Goal: Check status: Check status

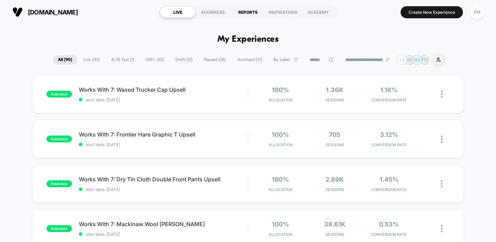
click at [241, 15] on div "REPORTS" at bounding box center [247, 12] width 35 height 11
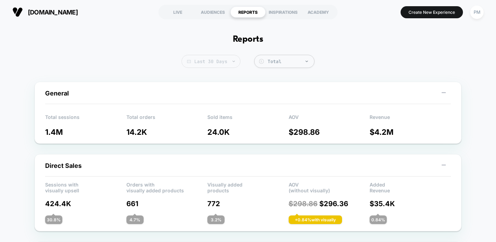
click at [207, 60] on span "Last 30 Days" at bounding box center [210, 61] width 59 height 13
select select "*"
select select "****"
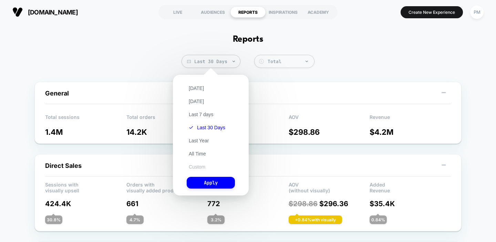
click at [194, 165] on button "Custom" at bounding box center [197, 167] width 21 height 6
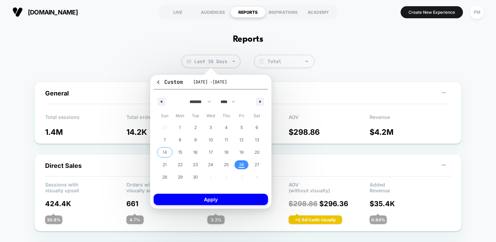
click at [165, 165] on span "21" at bounding box center [165, 164] width 4 height 12
click at [240, 164] on span "26" at bounding box center [241, 164] width 5 height 12
click at [238, 197] on button "Apply" at bounding box center [211, 199] width 114 height 11
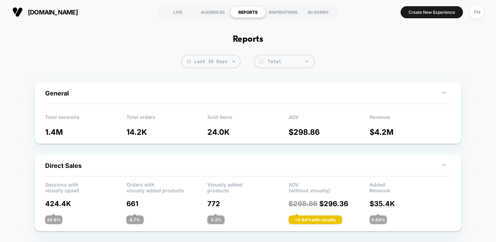
click at [215, 64] on span "Last 30 Days" at bounding box center [210, 61] width 59 height 13
select select "*"
select select "****"
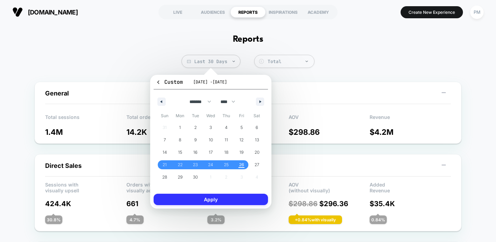
click at [217, 199] on button "Apply" at bounding box center [211, 199] width 114 height 11
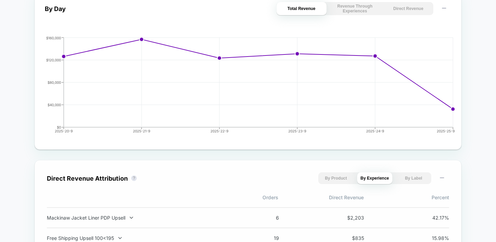
scroll to position [214, 0]
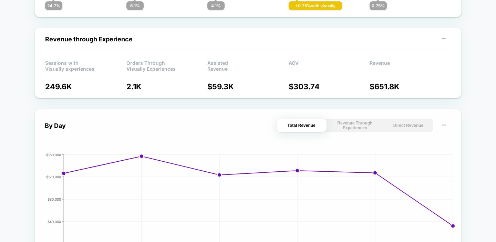
click at [405, 128] on button "Direct Revenue" at bounding box center [408, 125] width 50 height 13
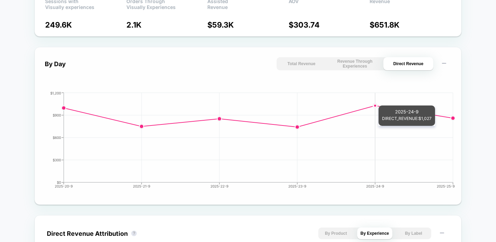
scroll to position [0, 0]
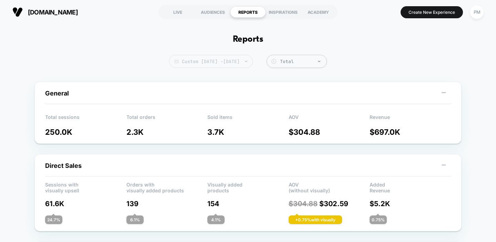
click at [242, 59] on span "Custom [DATE] - [DATE]" at bounding box center [211, 61] width 84 height 13
select select "*"
select select "****"
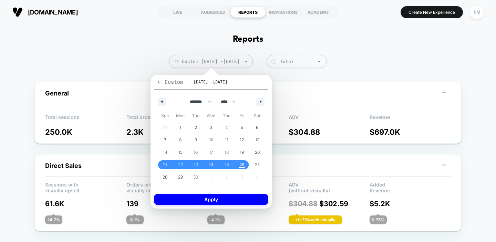
click at [158, 81] on icon "button" at bounding box center [158, 82] width 5 height 5
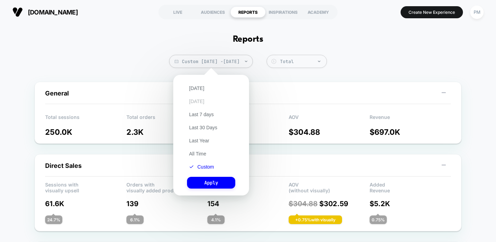
click at [198, 100] on button "[DATE]" at bounding box center [196, 101] width 19 height 6
click at [216, 185] on button "Apply" at bounding box center [211, 183] width 48 height 12
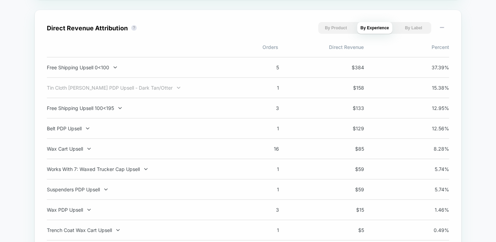
scroll to position [487, 0]
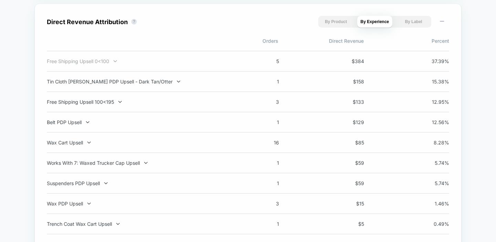
click at [92, 61] on div "Free Shipping Upsell 0<100" at bounding box center [137, 61] width 181 height 6
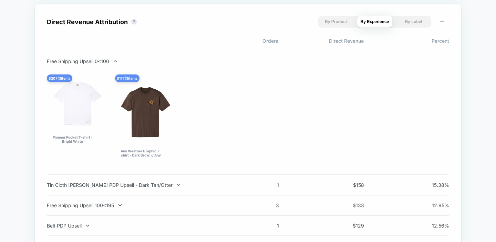
click at [92, 61] on div "Free Shipping Upsell 0<100" at bounding box center [137, 61] width 181 height 6
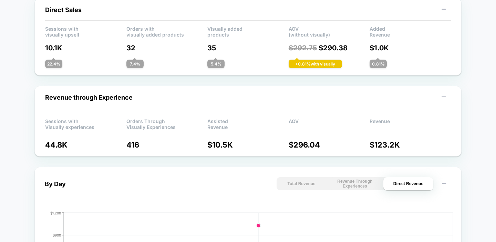
scroll to position [0, 0]
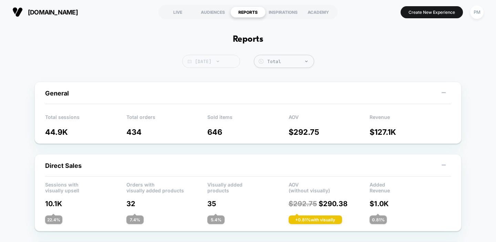
click at [204, 65] on span "[DATE]" at bounding box center [211, 61] width 58 height 13
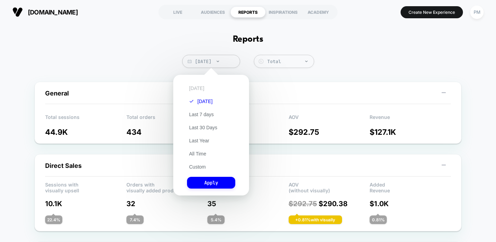
click at [195, 90] on button "[DATE]" at bounding box center [196, 88] width 19 height 6
click at [201, 183] on button "Apply" at bounding box center [211, 183] width 48 height 12
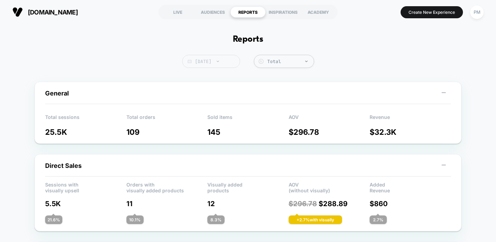
click at [213, 66] on span "[DATE]" at bounding box center [211, 61] width 58 height 13
select select "*"
select select "****"
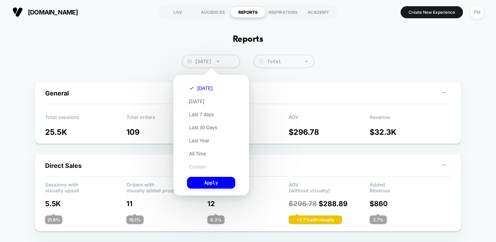
click at [194, 168] on button "Custom" at bounding box center [197, 167] width 21 height 6
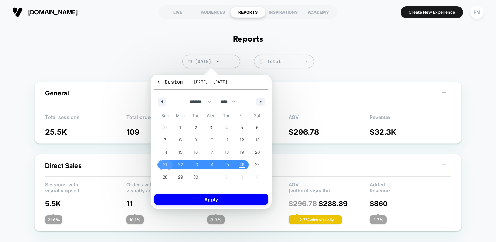
click at [162, 166] on span "21" at bounding box center [164, 164] width 15 height 9
click at [237, 162] on span "26" at bounding box center [241, 164] width 15 height 9
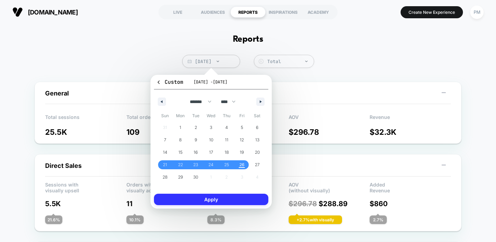
click at [236, 195] on button "Apply" at bounding box center [211, 199] width 114 height 11
